Goal: Task Accomplishment & Management: Manage account settings

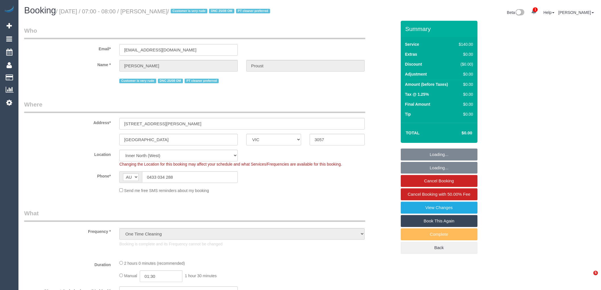
select select "VIC"
select select "number:28"
select select "number:14"
select select "number:19"
select select "number:36"
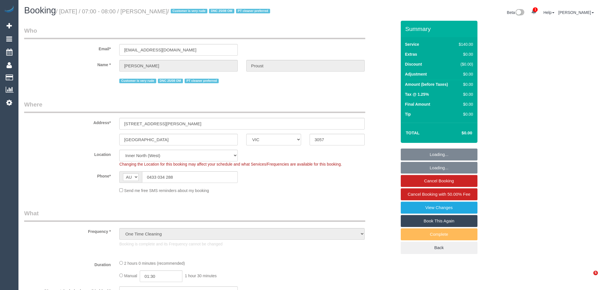
select select "object:1640"
select select "string:stripe-pm_1RqlAb2GScqysDRVsdGMN3A0"
select select "VIC"
select select "number:28"
select select "number:14"
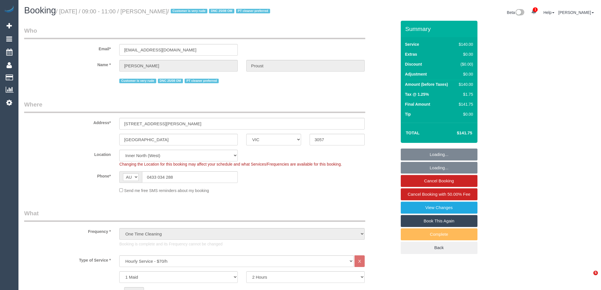
select select "number:19"
select select "number:36"
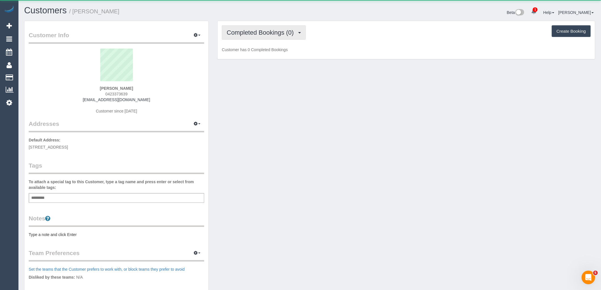
click at [258, 29] on button "Completed Bookings (0)" at bounding box center [264, 32] width 84 height 14
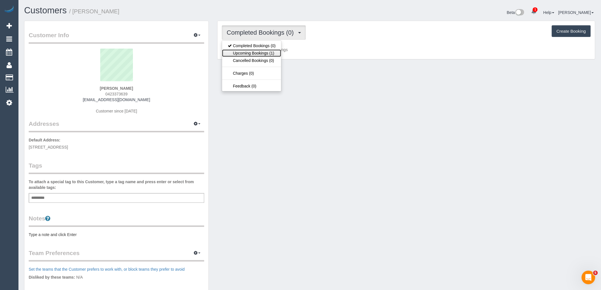
click at [257, 53] on link "Upcoming Bookings (1)" at bounding box center [251, 52] width 59 height 7
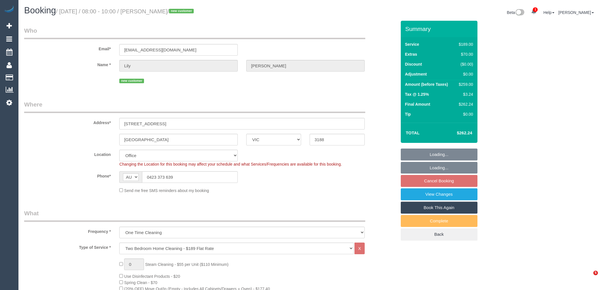
select select "VIC"
select select "number:27"
select select "number:14"
select select "number:19"
select select "number:24"
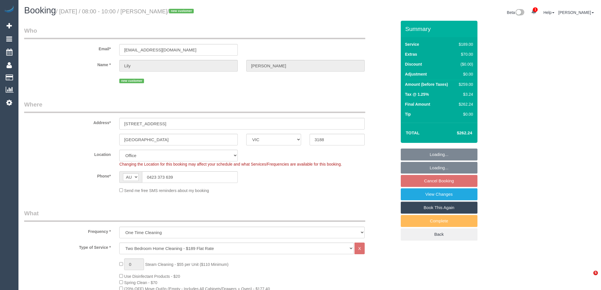
select select "number:26"
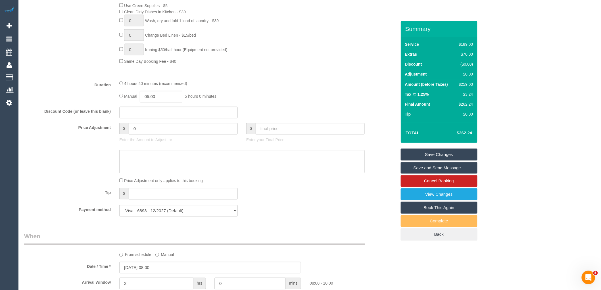
scroll to position [442, 0]
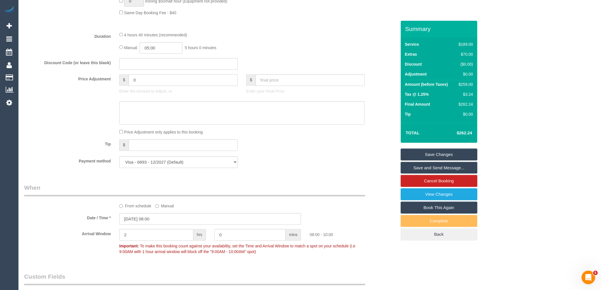
click at [146, 85] on input "0" at bounding box center [183, 80] width 109 height 12
type input "-35"
click at [152, 121] on textarea at bounding box center [241, 112] width 245 height 23
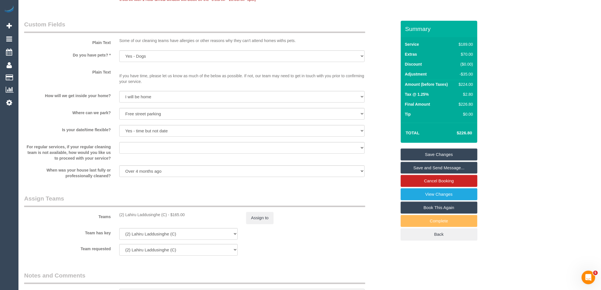
scroll to position [473, 0]
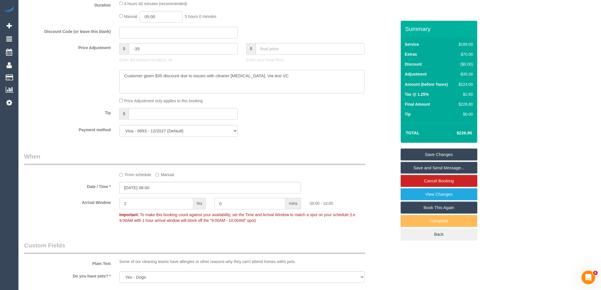
type textarea "Customer given $35 discount due to issues with cleaner pulling out. Via text VC"
click at [449, 154] on link "Save Changes" at bounding box center [439, 154] width 77 height 12
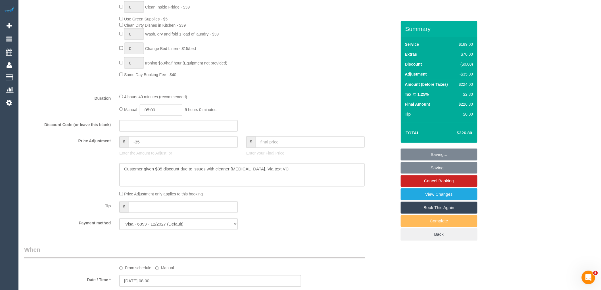
scroll to position [378, 0]
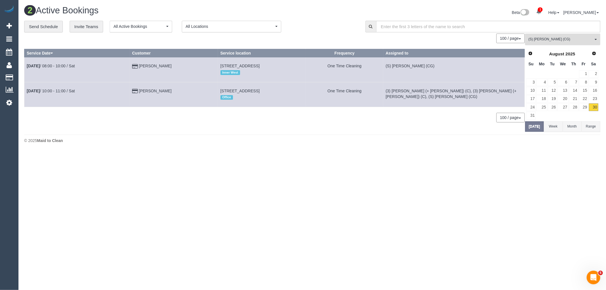
drag, startPoint x: 570, startPoint y: 40, endPoint x: 575, endPoint y: 41, distance: 5.4
click at [570, 40] on span "(S) Mark Yenimireddy (CG)" at bounding box center [560, 39] width 65 height 5
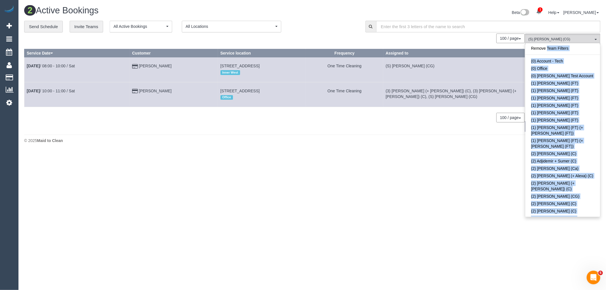
drag, startPoint x: 599, startPoint y: 206, endPoint x: 600, endPoint y: 49, distance: 157.0
click at [600, 49] on div "**********" at bounding box center [312, 76] width 584 height 111
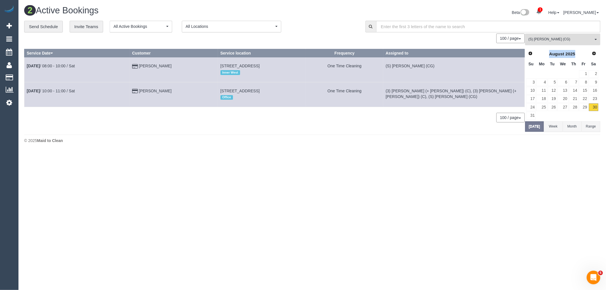
click at [592, 40] on span "(S) [PERSON_NAME] (CG)" at bounding box center [560, 39] width 65 height 5
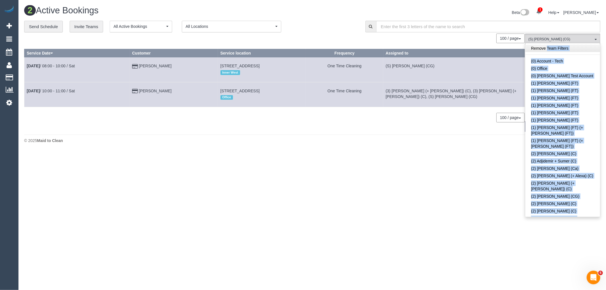
click at [561, 47] on link "Remove Team Filters" at bounding box center [562, 48] width 75 height 7
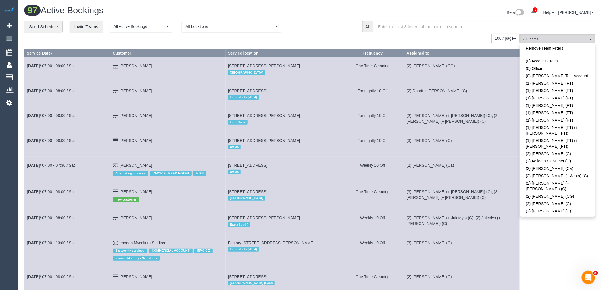
scroll to position [976, 0]
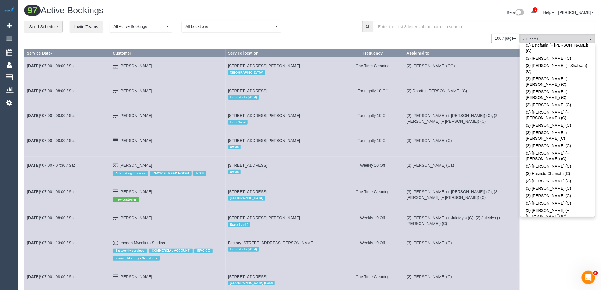
click at [329, 18] on div "Beta 1 Your Notifications You have 0 alerts × You have 64 to charge for 29/08/2…" at bounding box center [455, 13] width 290 height 15
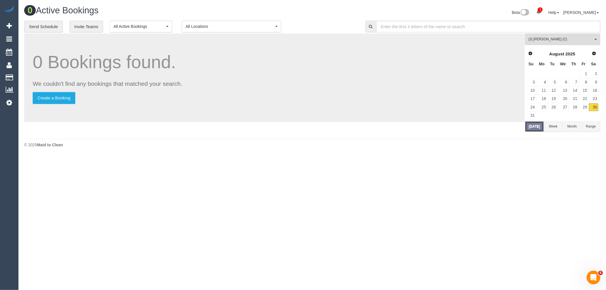
click at [529, 126] on button "Today" at bounding box center [534, 126] width 19 height 11
click at [592, 53] on span "Next" at bounding box center [594, 53] width 5 height 5
click at [545, 73] on link "1" at bounding box center [541, 74] width 11 height 8
click at [549, 73] on link "2" at bounding box center [551, 74] width 9 height 8
click at [552, 119] on button "Week" at bounding box center [552, 118] width 19 height 11
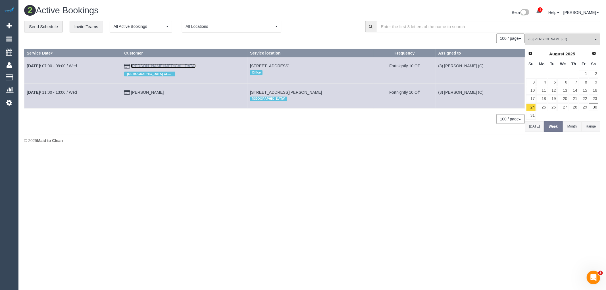
click at [156, 64] on link "Josephine Macula" at bounding box center [163, 66] width 65 height 5
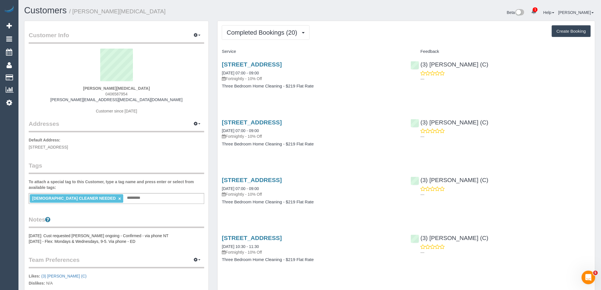
click at [439, 63] on link "(3) [PERSON_NAME] (C)" at bounding box center [450, 64] width 78 height 7
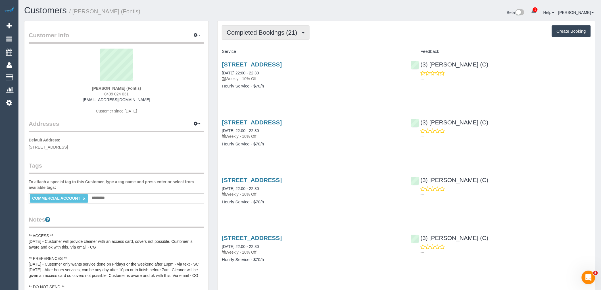
scroll to position [1300, 601]
click at [291, 35] on span "Completed Bookings (21)" at bounding box center [263, 32] width 73 height 7
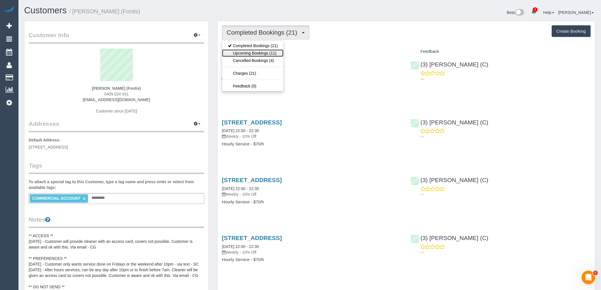
click at [277, 56] on link "Upcoming Bookings (11)" at bounding box center [252, 52] width 61 height 7
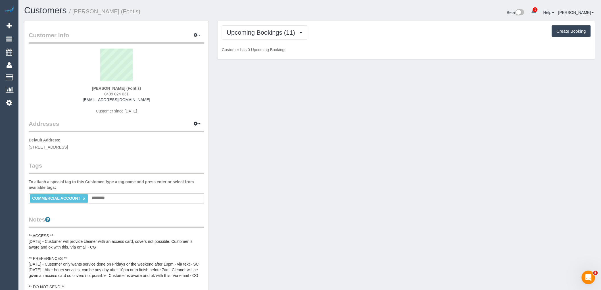
scroll to position [779, 601]
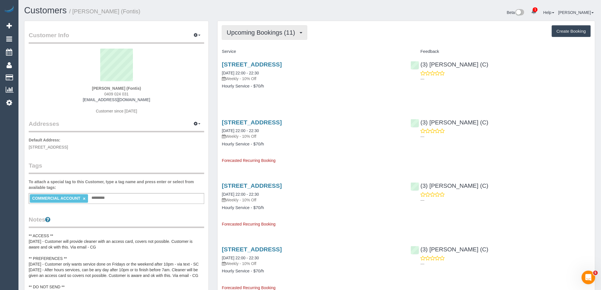
click at [272, 35] on span "Upcoming Bookings (11)" at bounding box center [262, 32] width 71 height 7
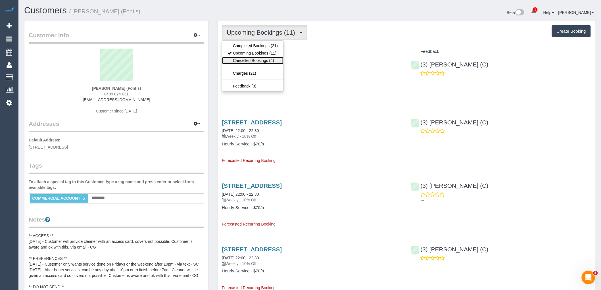
click at [265, 62] on link "Cancelled Bookings (4)" at bounding box center [252, 60] width 61 height 7
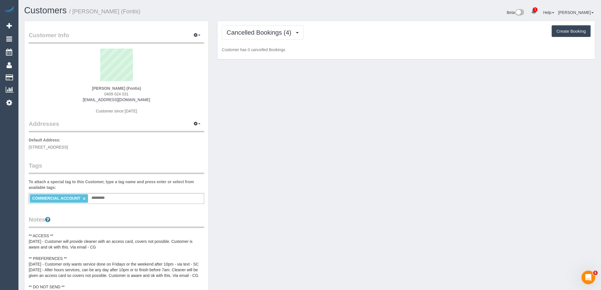
scroll to position [27875, 27792]
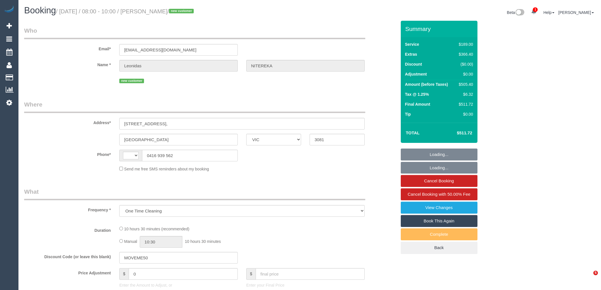
select select "VIC"
select select "spot1"
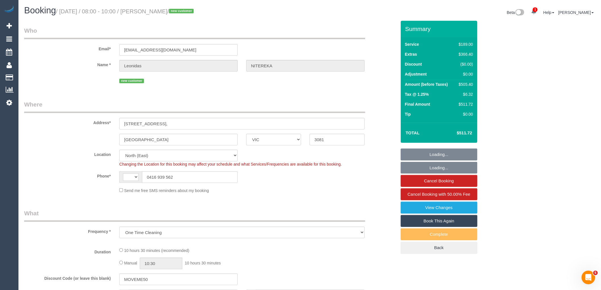
select select "string:AU"
select select "string:stripe-pm_1RvXCL2GScqysDRV3LeLWFmB"
select select "number:28"
select select "number:14"
select select "number:18"
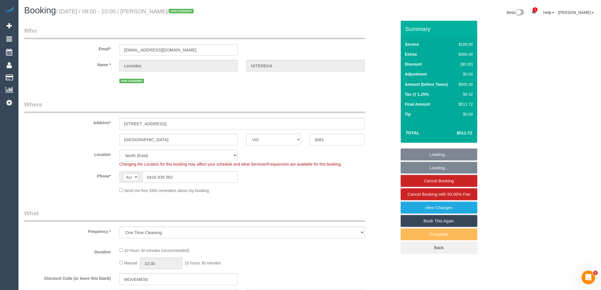
select select "number:24"
select select "object:3605"
select select "spot12"
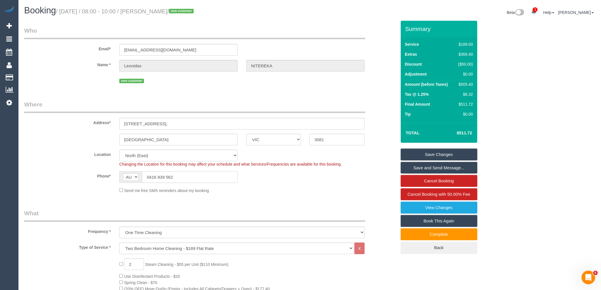
drag, startPoint x: 138, startPoint y: 175, endPoint x: 127, endPoint y: 175, distance: 10.8
click at [128, 175] on div "AF AL DZ AD AO AI AQ AG AR AM AW AU AT AZ BS BH BD BB BY BE BZ BJ BM BT BO BA B…" at bounding box center [178, 177] width 118 height 12
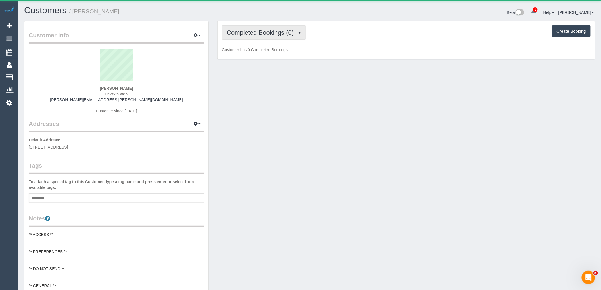
click at [265, 34] on span "Completed Bookings (0)" at bounding box center [262, 32] width 70 height 7
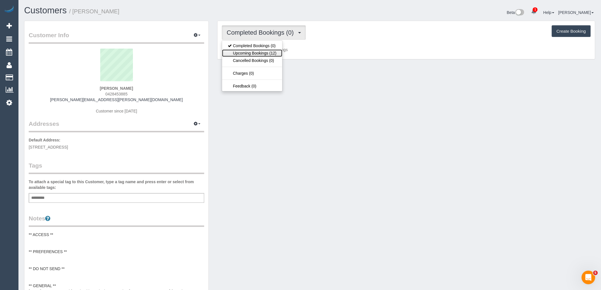
click at [262, 52] on link "Upcoming Bookings (12)" at bounding box center [252, 52] width 60 height 7
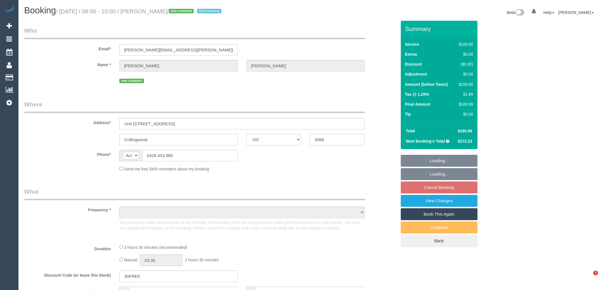
select select "VIC"
select select "string:stripe-pm_1RxHQV2GScqysDRVuMVcfqEs"
select select "number:27"
select select "number:15"
select select "number:20"
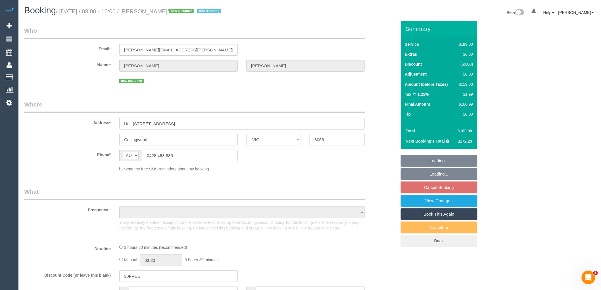
select select "number:22"
select select "number:34"
select select "number:13"
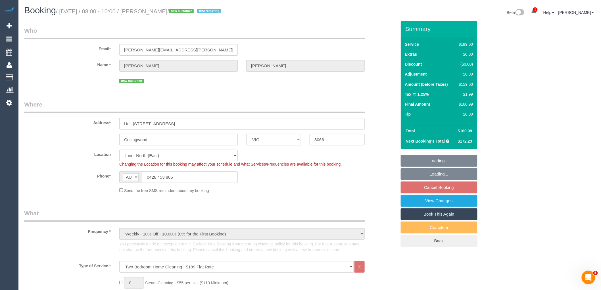
select select "object:809"
select select "spot2"
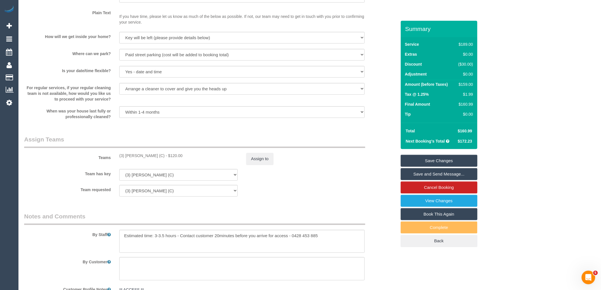
scroll to position [757, 0]
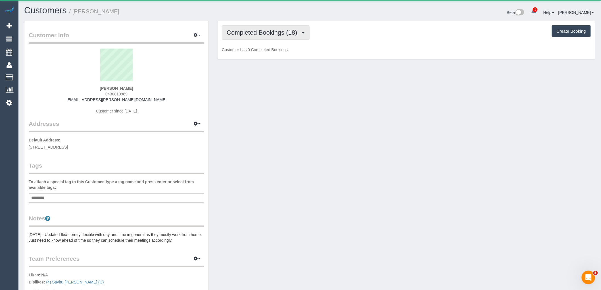
click at [270, 30] on span "Completed Bookings (18)" at bounding box center [263, 32] width 73 height 7
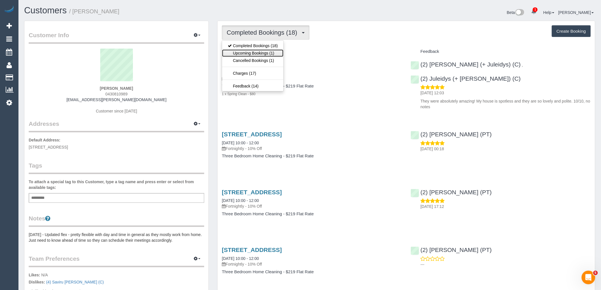
click at [271, 53] on link "Upcoming Bookings (1)" at bounding box center [252, 52] width 61 height 7
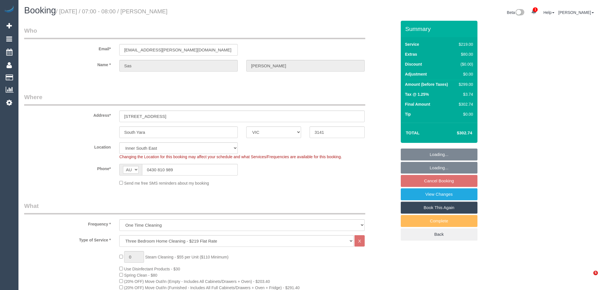
select select "VIC"
select select "string:stripe-pm_1RnvOg2GScqysDRVXvYG8Mbf"
select select "number:28"
select select "number:14"
select select "number:21"
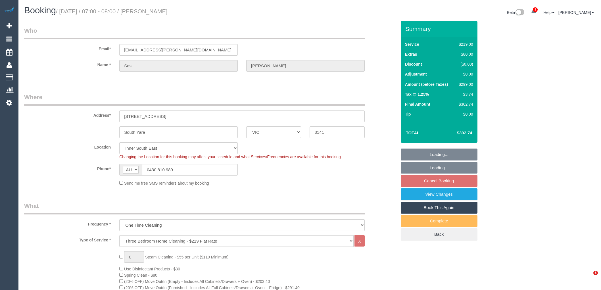
select select "number:24"
select select "number:35"
select select "number:12"
select select "spot1"
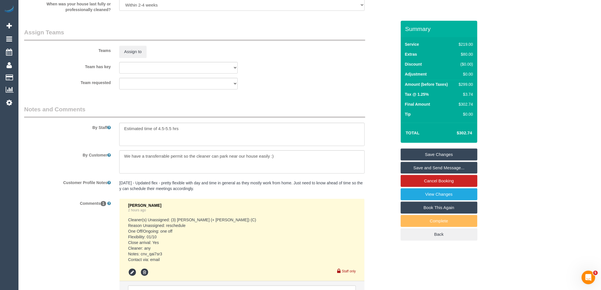
scroll to position [886, 0]
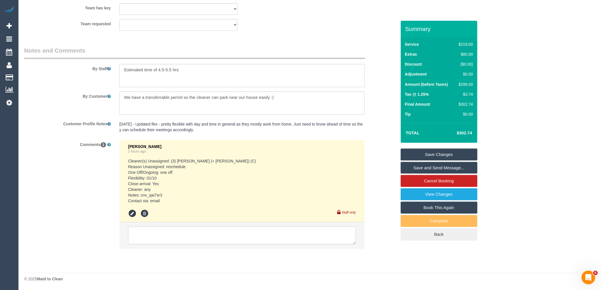
click at [162, 233] on textarea at bounding box center [242, 236] width 228 height 18
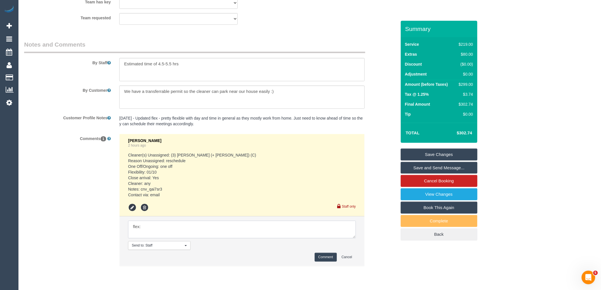
paste textarea "Hi Vanessa, any time or day after 1 October is fine, we’re just away until then…"
type textarea "flex: Hi Vanessa, any time or day after 1 October is fine, we’re just away unti…"
drag, startPoint x: 334, startPoint y: 263, endPoint x: 328, endPoint y: 262, distance: 6.3
click at [334, 262] on button "Comment" at bounding box center [326, 257] width 22 height 9
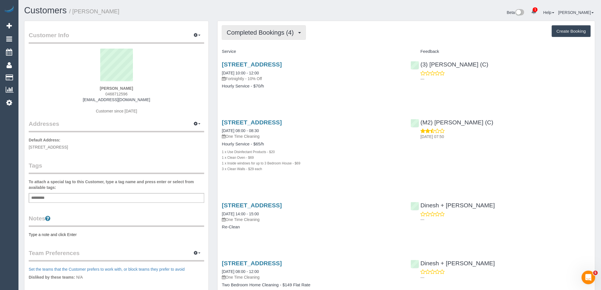
click at [266, 29] on button "Completed Bookings (4)" at bounding box center [264, 32] width 84 height 14
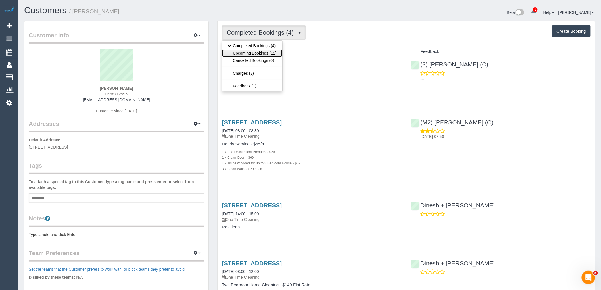
click at [271, 51] on link "Upcoming Bookings (11)" at bounding box center [252, 52] width 60 height 7
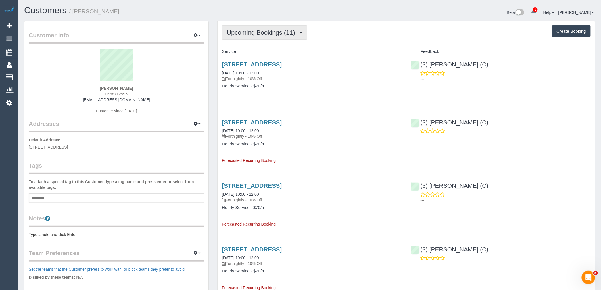
click at [273, 32] on span "Upcoming Bookings (11)" at bounding box center [262, 32] width 71 height 7
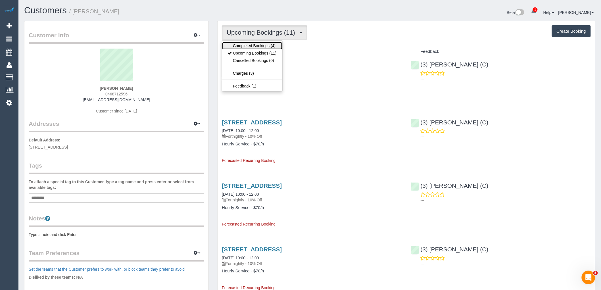
click at [265, 43] on link "Completed Bookings (4)" at bounding box center [252, 45] width 60 height 7
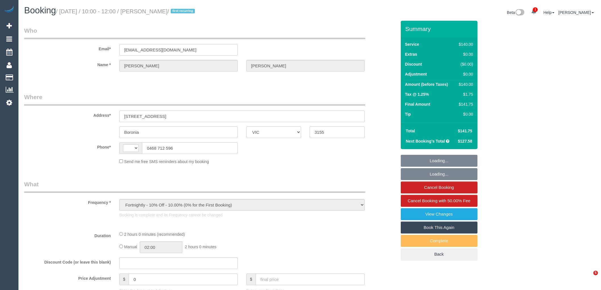
select select "VIC"
select select "string:stripe-pm_1Rvydx2GScqysDRVk2VPIqjE"
select select "number:28"
select select "number:14"
select select "number:19"
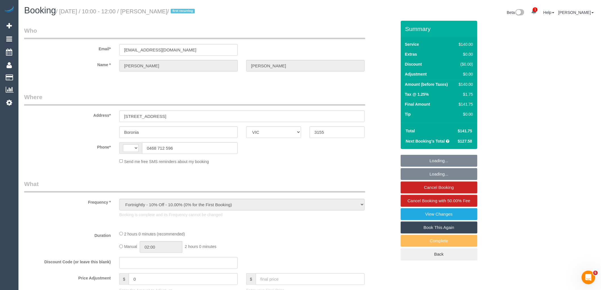
select select "number:22"
select select "number:34"
select select "number:12"
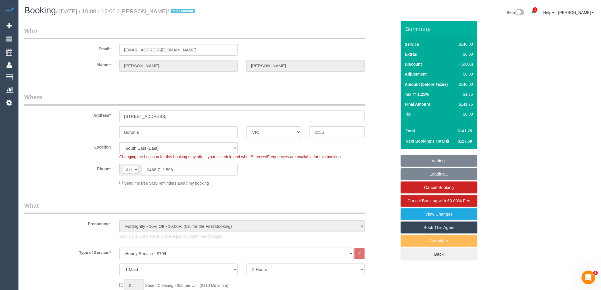
select select "string:AU"
select select "object:623"
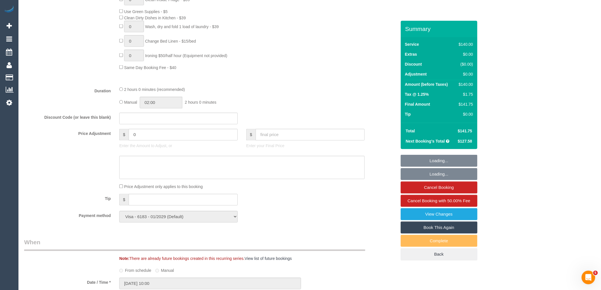
scroll to position [378, 0]
click at [141, 120] on input "text" at bounding box center [178, 117] width 118 height 12
paste input "694DB24C8132D8CC."
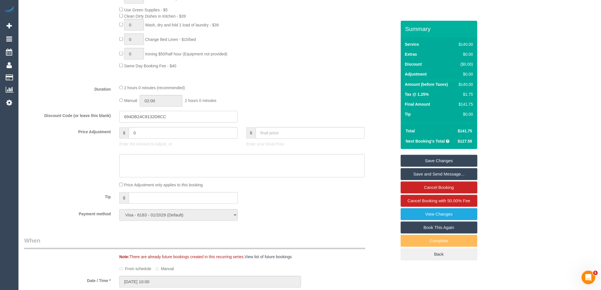
type input "694DB24C8132D8CC"
click at [265, 87] on fieldset "What Frequency * One Time Cleaning Weekly - 10% Off - 10.00% (0% for the First …" at bounding box center [210, 24] width 372 height 402
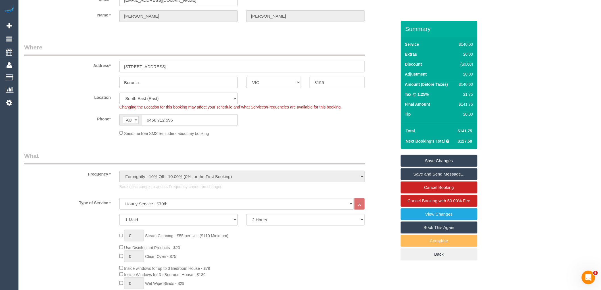
scroll to position [0, 0]
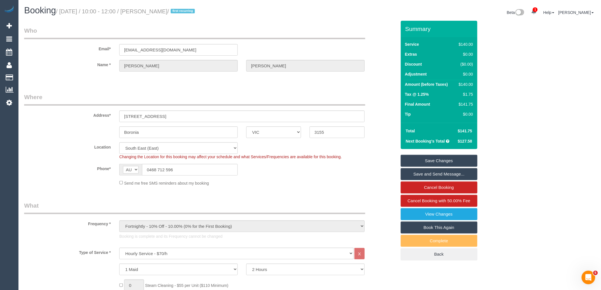
drag, startPoint x: 176, startPoint y: 10, endPoint x: 144, endPoint y: 11, distance: 32.1
click at [144, 11] on small "/ [DATE] / 10:00 - 12:00 / [PERSON_NAME] / first recurring" at bounding box center [126, 11] width 141 height 6
copy small "[PERSON_NAME]"
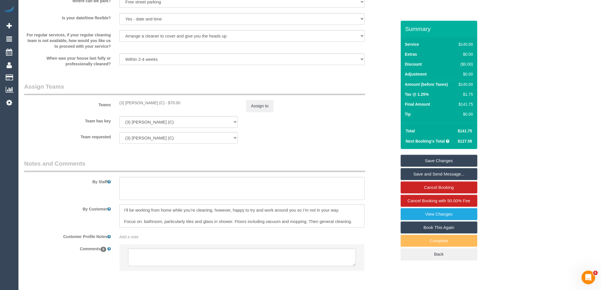
scroll to position [841, 0]
